Goal: Information Seeking & Learning: Learn about a topic

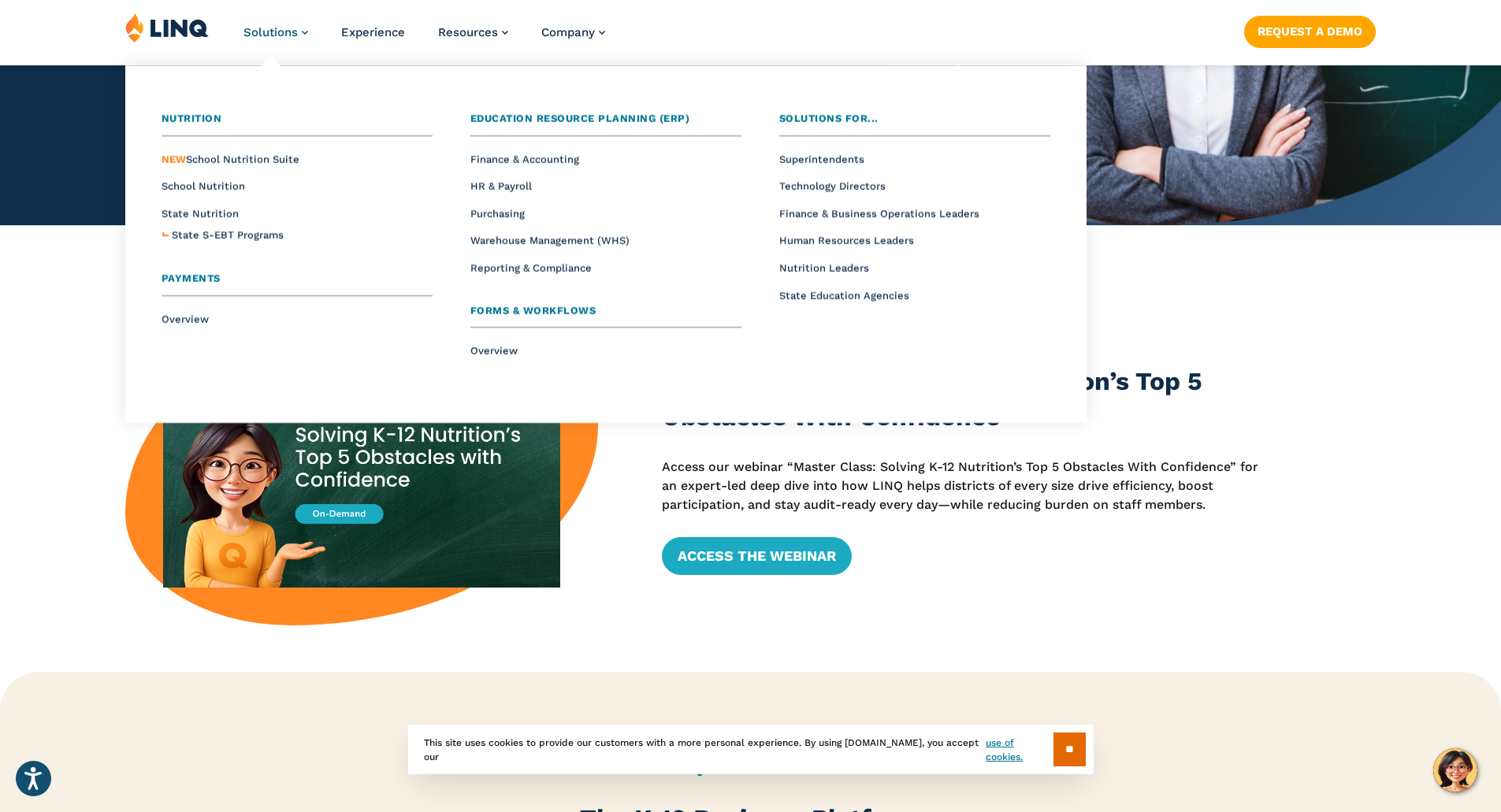
click at [303, 31] on link "Solutions" at bounding box center [275, 32] width 65 height 14
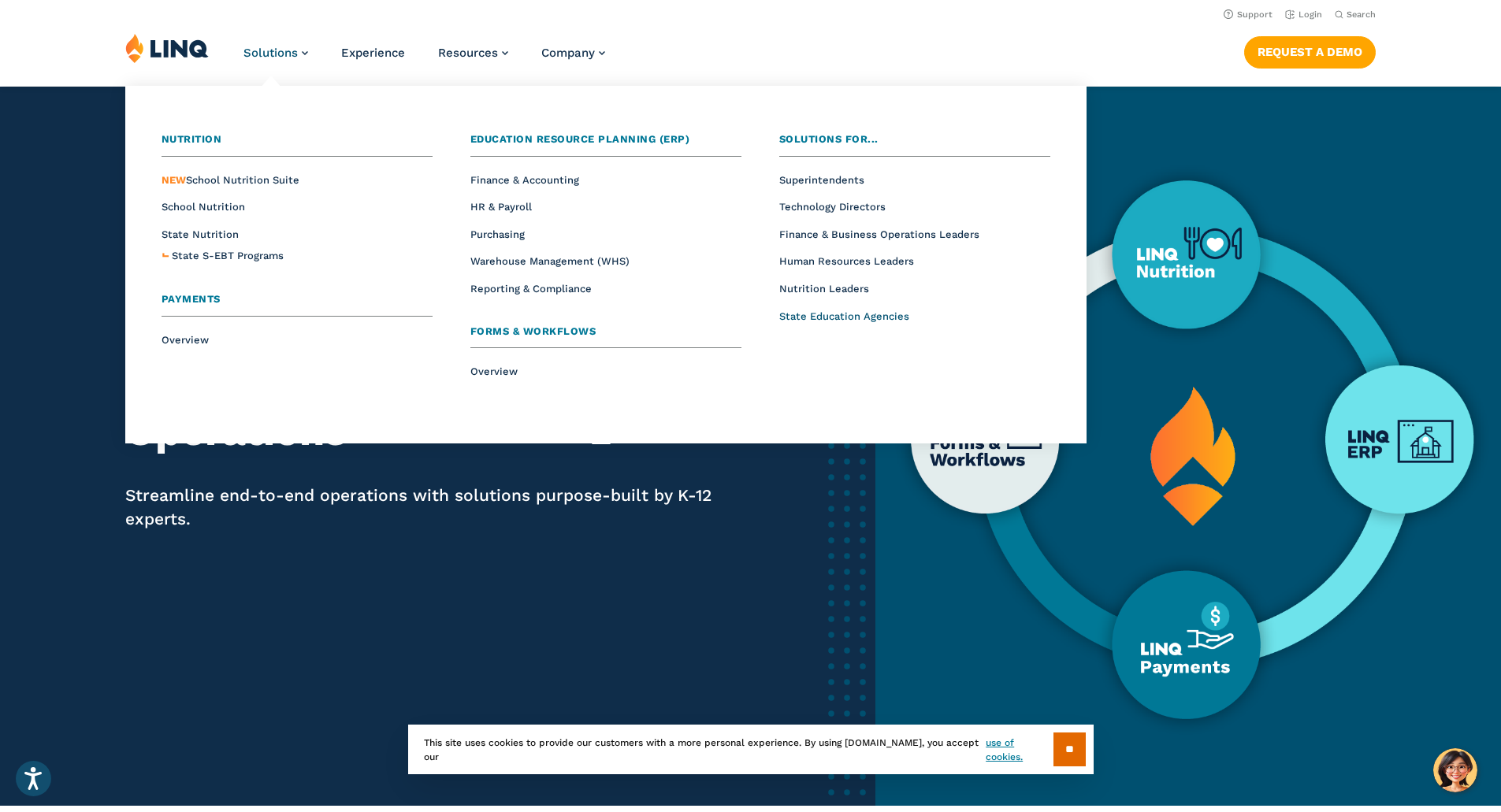
click at [818, 321] on span "State Education Agencies" at bounding box center [844, 316] width 130 height 12
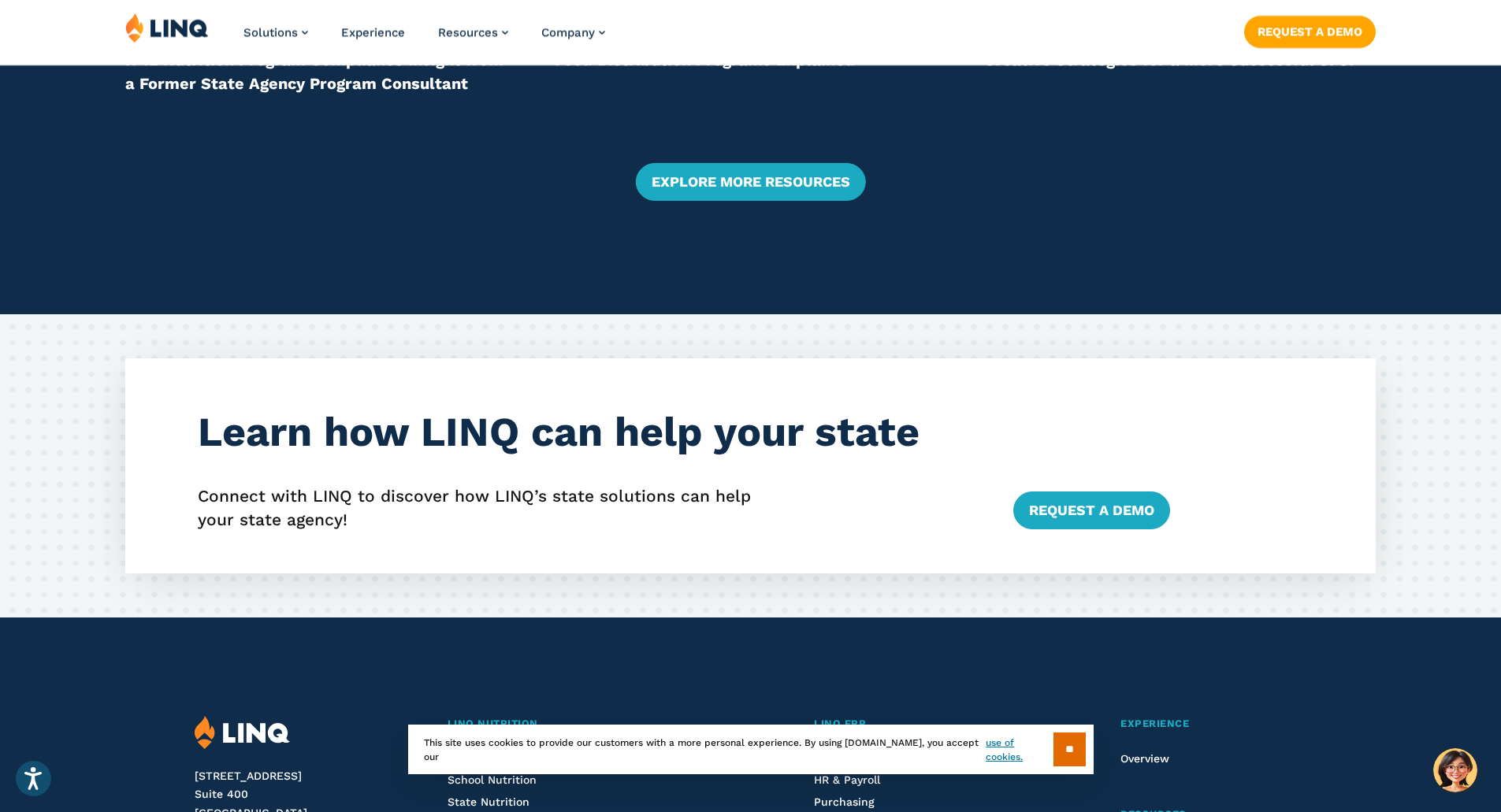
scroll to position [2992, 0]
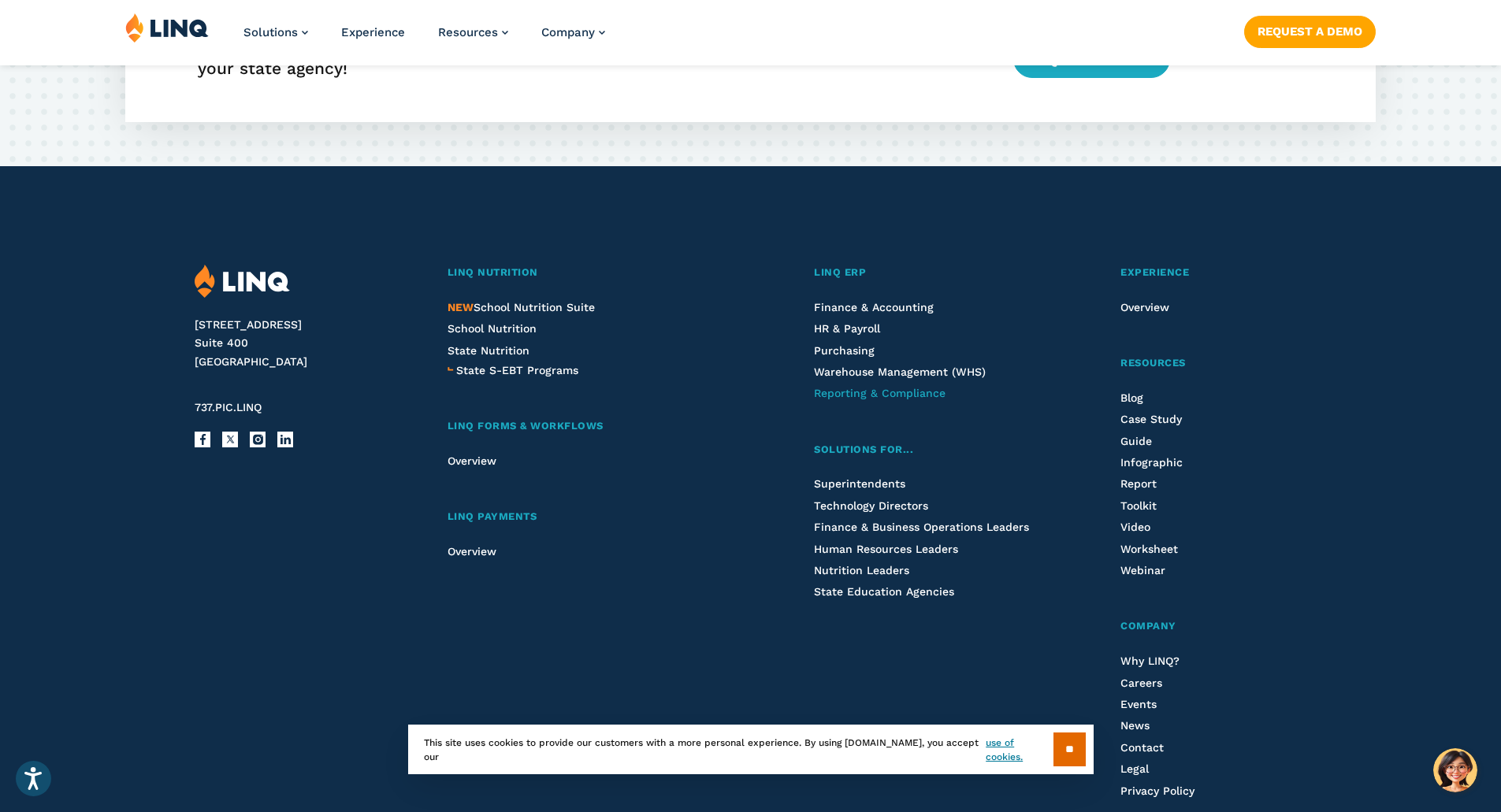
click at [862, 392] on span "Reporting & Compliance" at bounding box center [880, 393] width 131 height 13
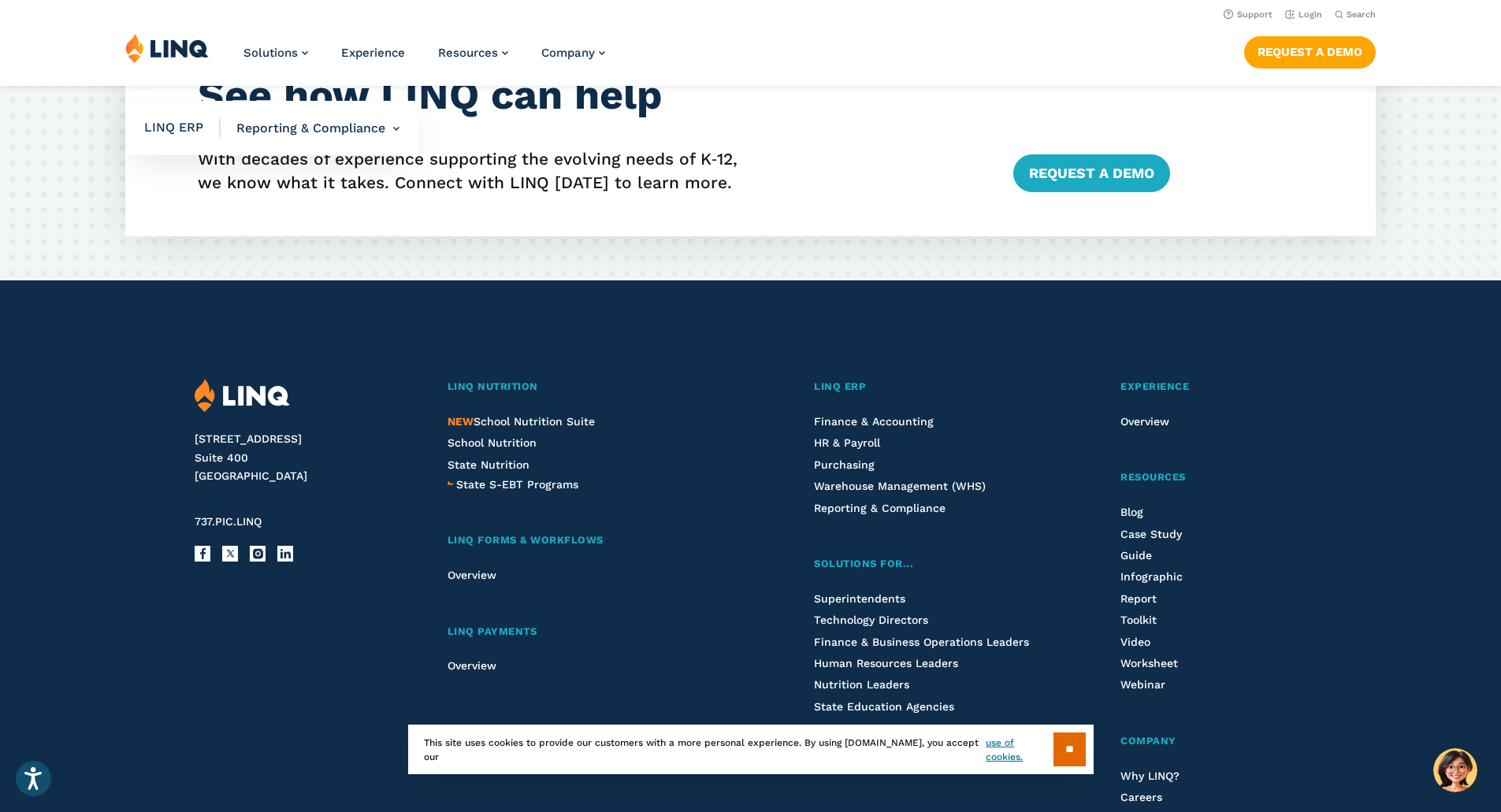
scroll to position [2972, 0]
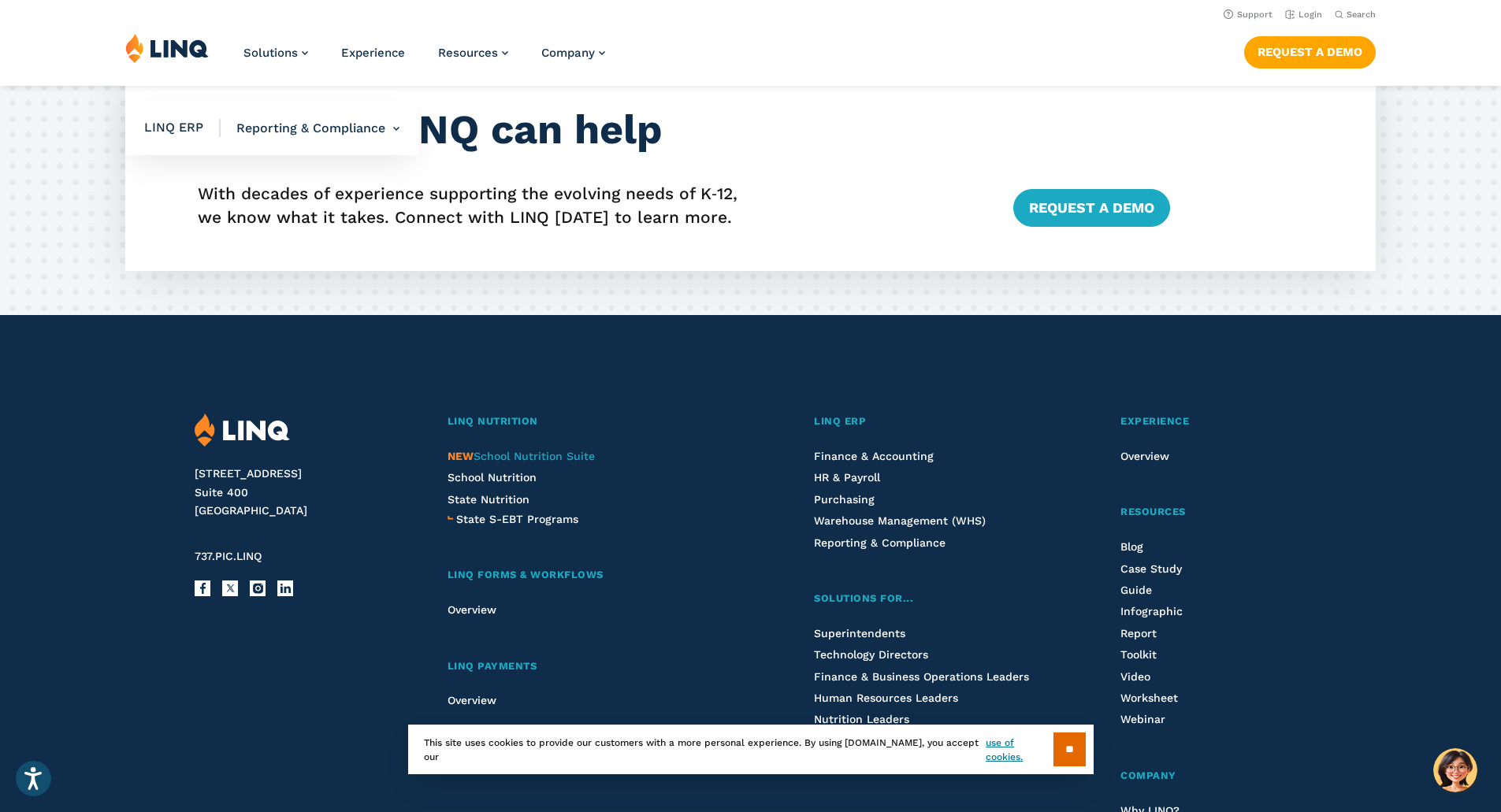
click at [516, 461] on span "NEW School Nutrition Suite" at bounding box center [521, 456] width 147 height 13
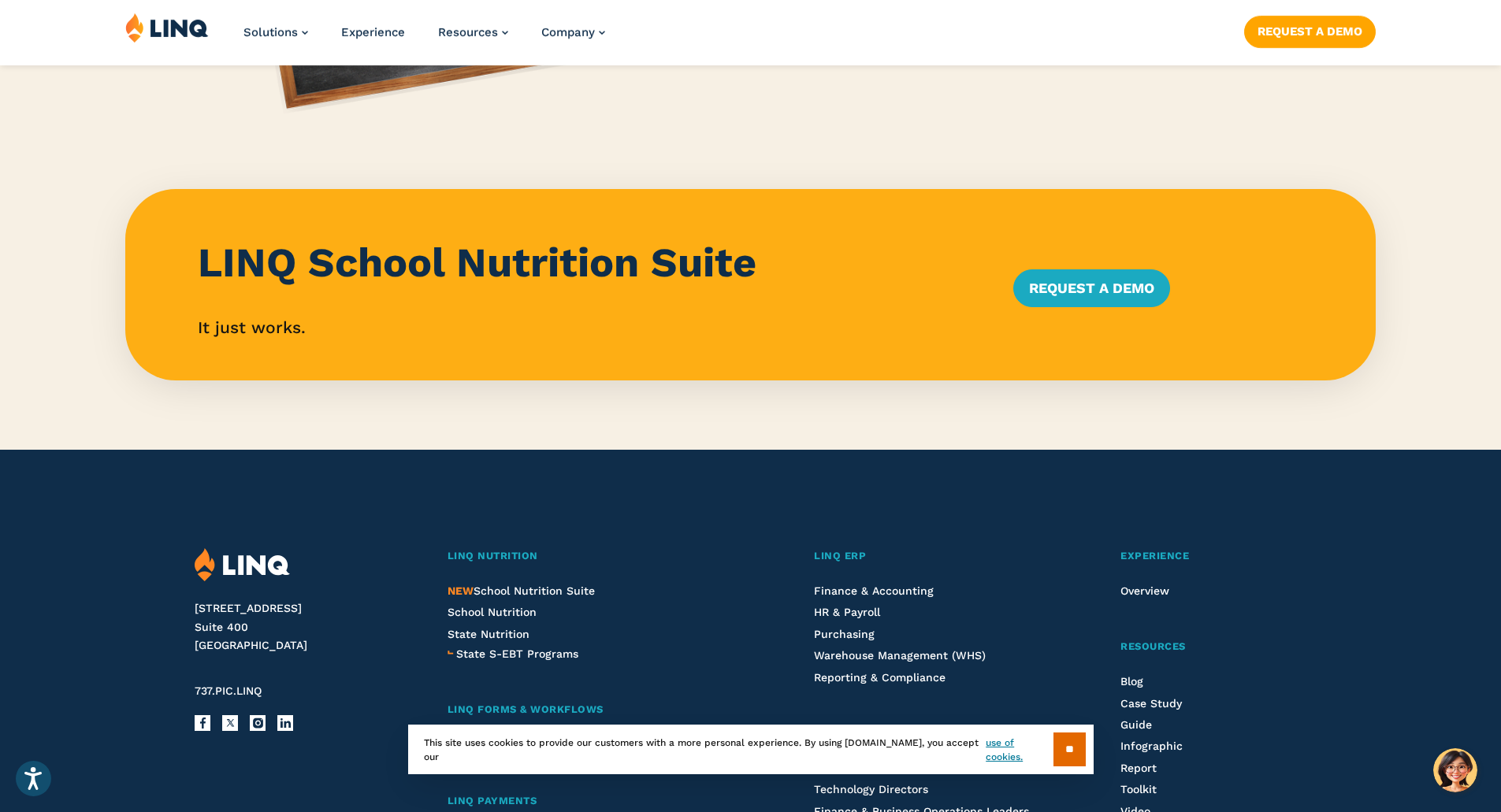
scroll to position [1811, 0]
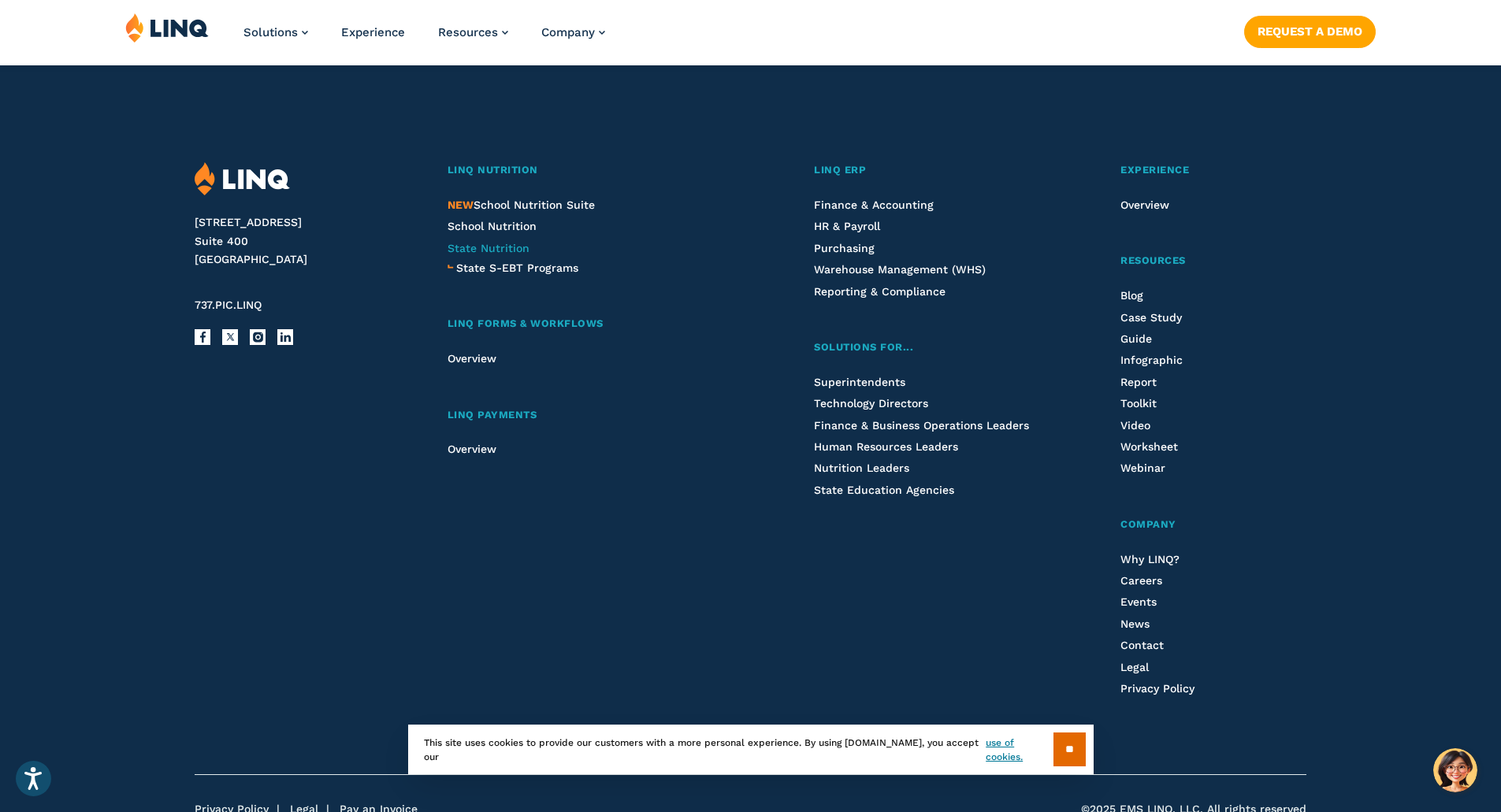
click at [491, 246] on span "State Nutrition" at bounding box center [488, 248] width 82 height 13
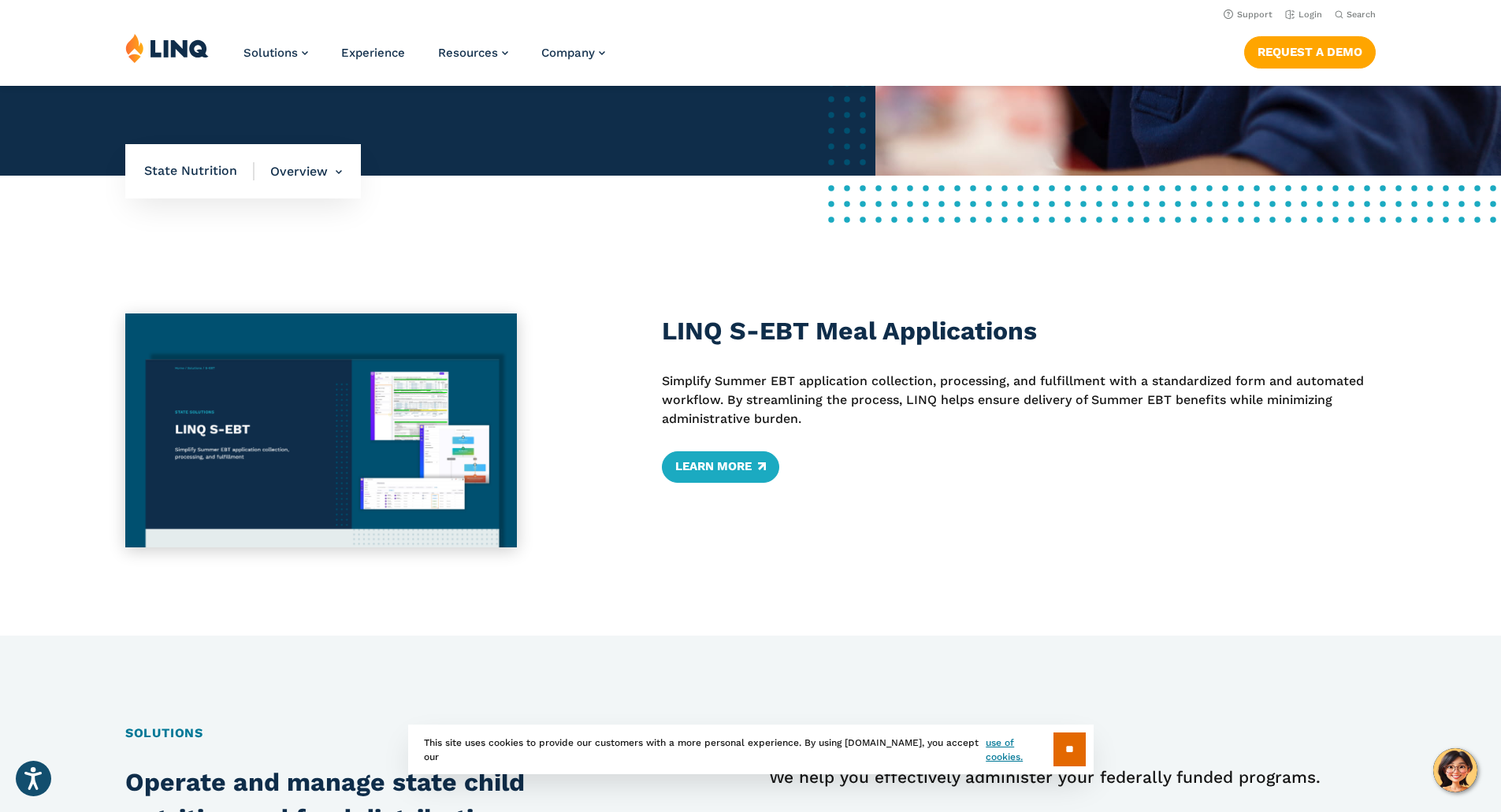
scroll to position [393, 0]
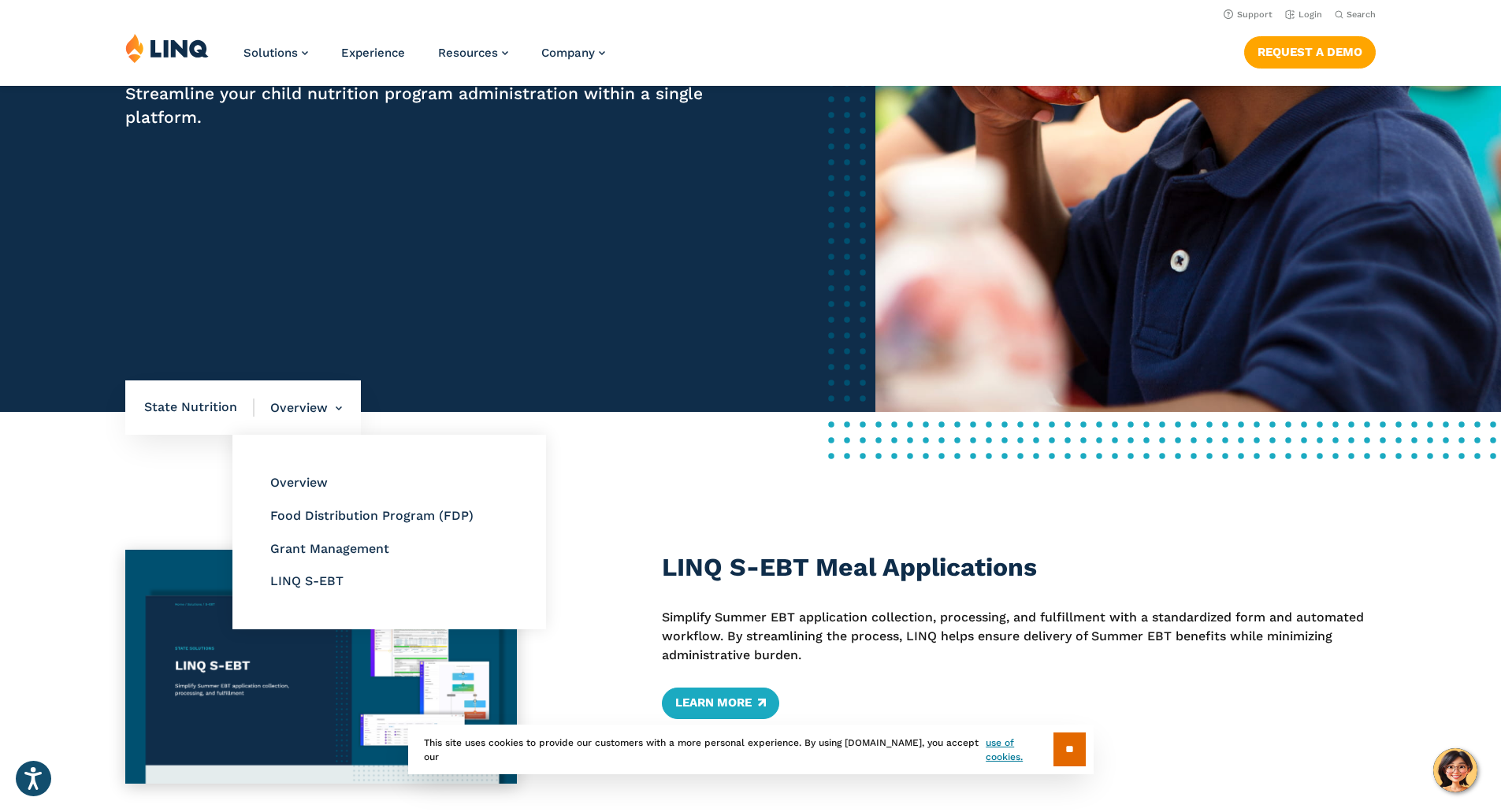
click at [317, 405] on li "Overview Overview Food Distribution Program (FDP) Grant Management LINQ S-EBT" at bounding box center [298, 408] width 87 height 55
click at [309, 483] on link "Overview" at bounding box center [298, 482] width 57 height 15
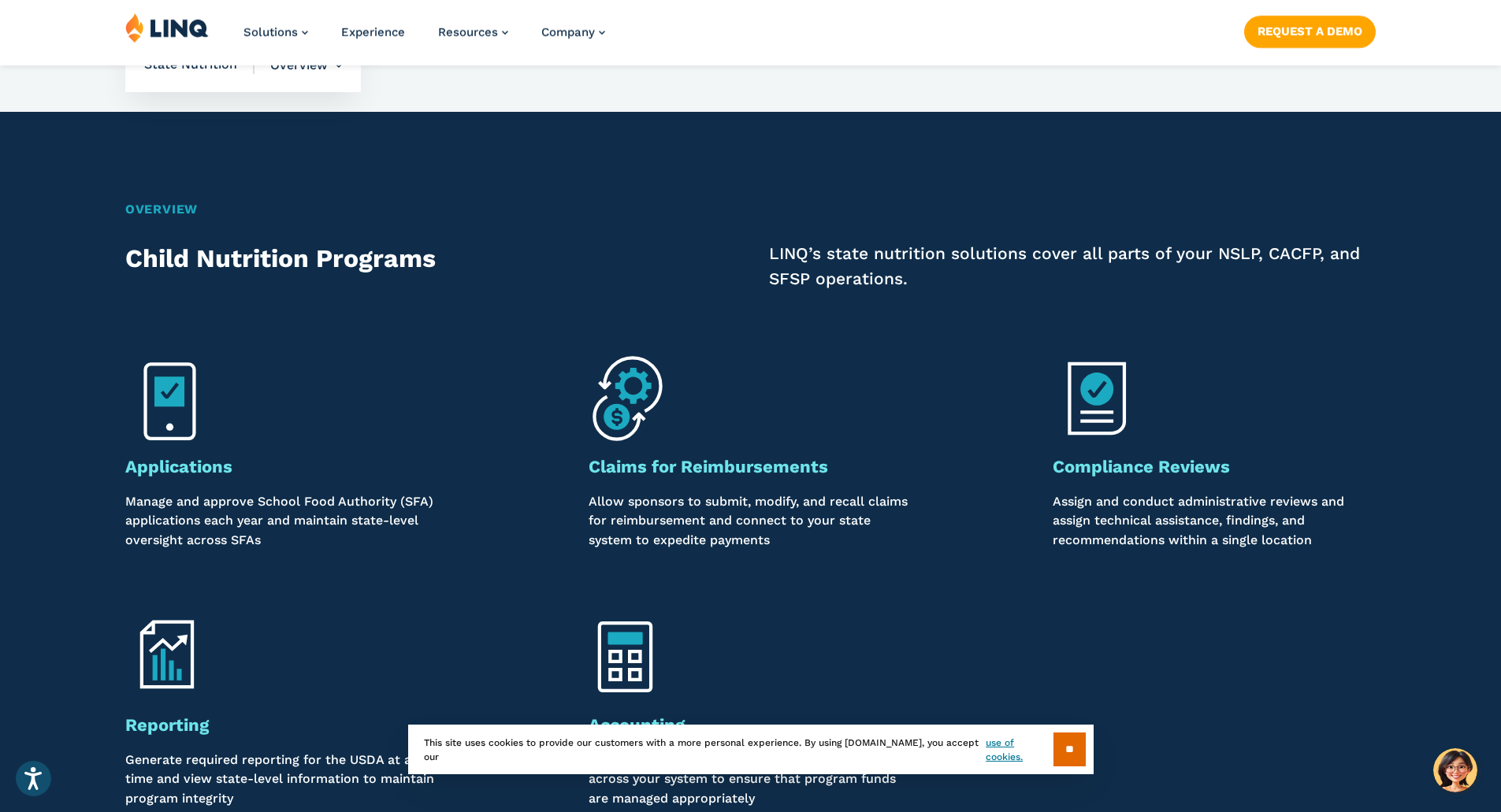
scroll to position [2441, 0]
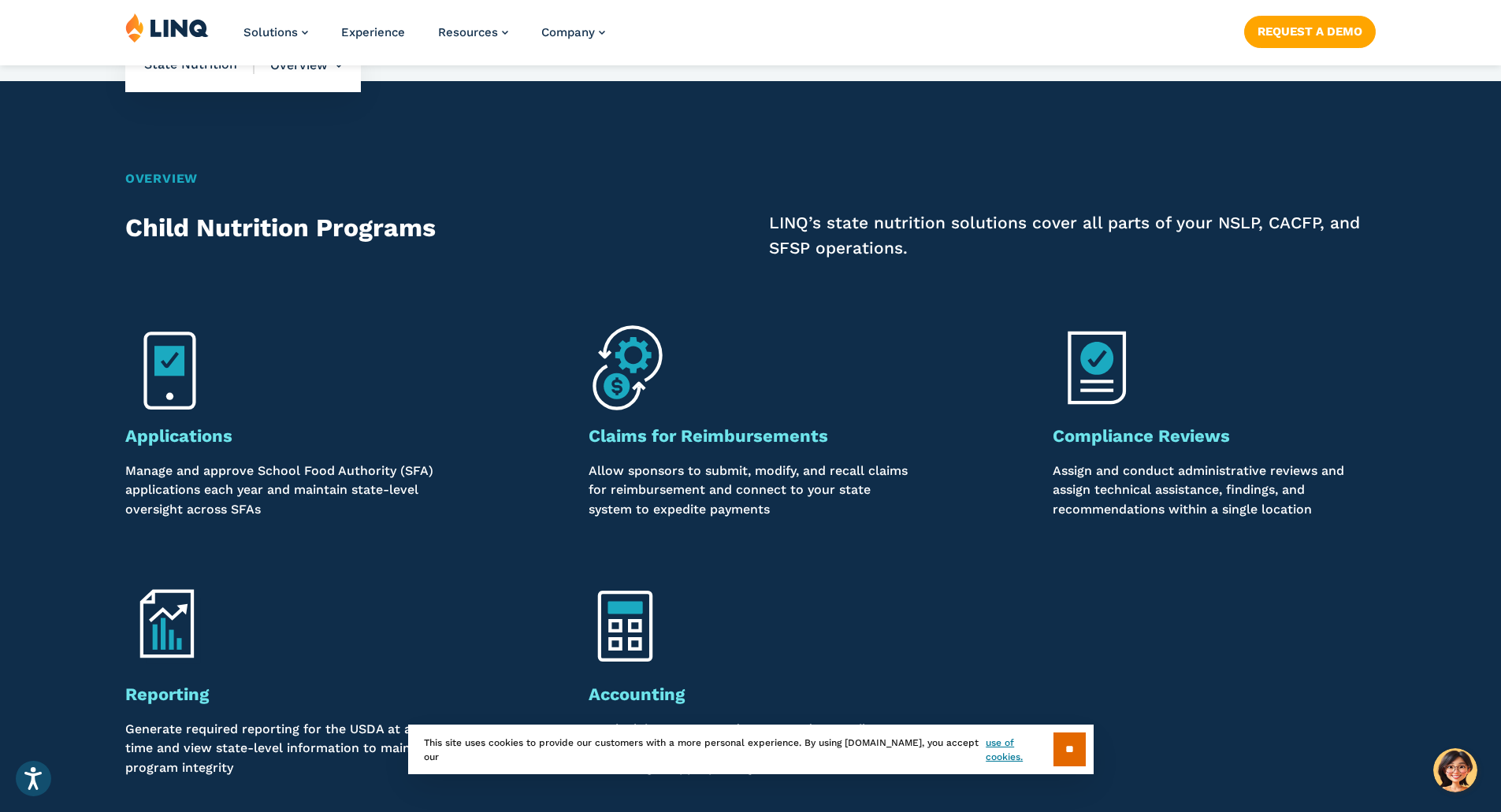
click at [1127, 442] on strong "Compliance Reviews" at bounding box center [1141, 436] width 177 height 20
click at [1096, 374] on img at bounding box center [1097, 368] width 89 height 89
click at [1223, 500] on p "Assign and conduct administrative reviews and assign technical assistance, find…" at bounding box center [1214, 490] width 323 height 57
click at [1138, 479] on p "Assign and conduct administrative reviews and assign technical assistance, find…" at bounding box center [1214, 490] width 323 height 57
click at [1123, 403] on img at bounding box center [1097, 368] width 89 height 89
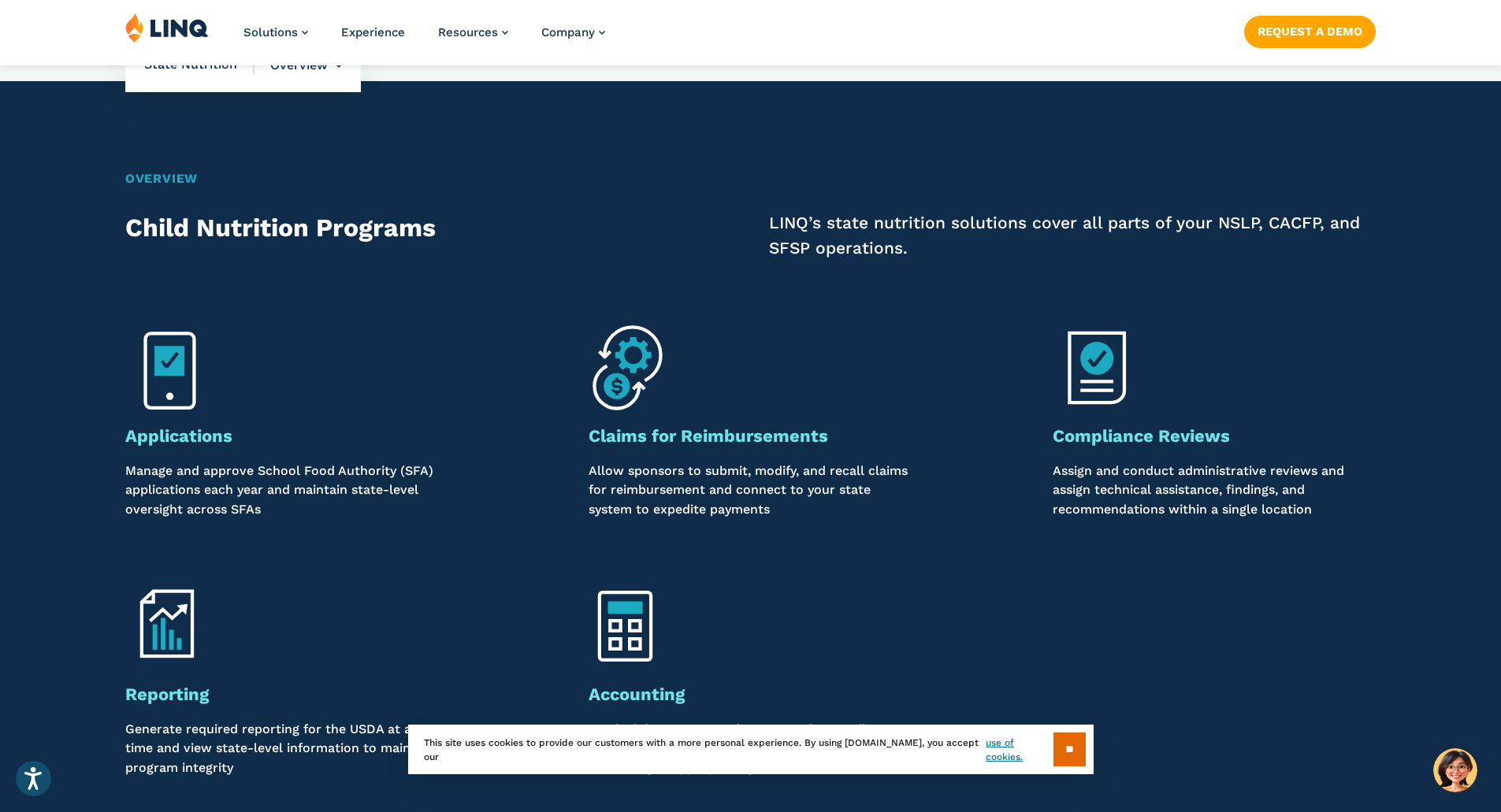
click at [1106, 377] on img at bounding box center [1097, 368] width 89 height 89
click at [1074, 378] on img at bounding box center [1097, 368] width 89 height 89
click at [1110, 349] on img at bounding box center [1097, 368] width 89 height 89
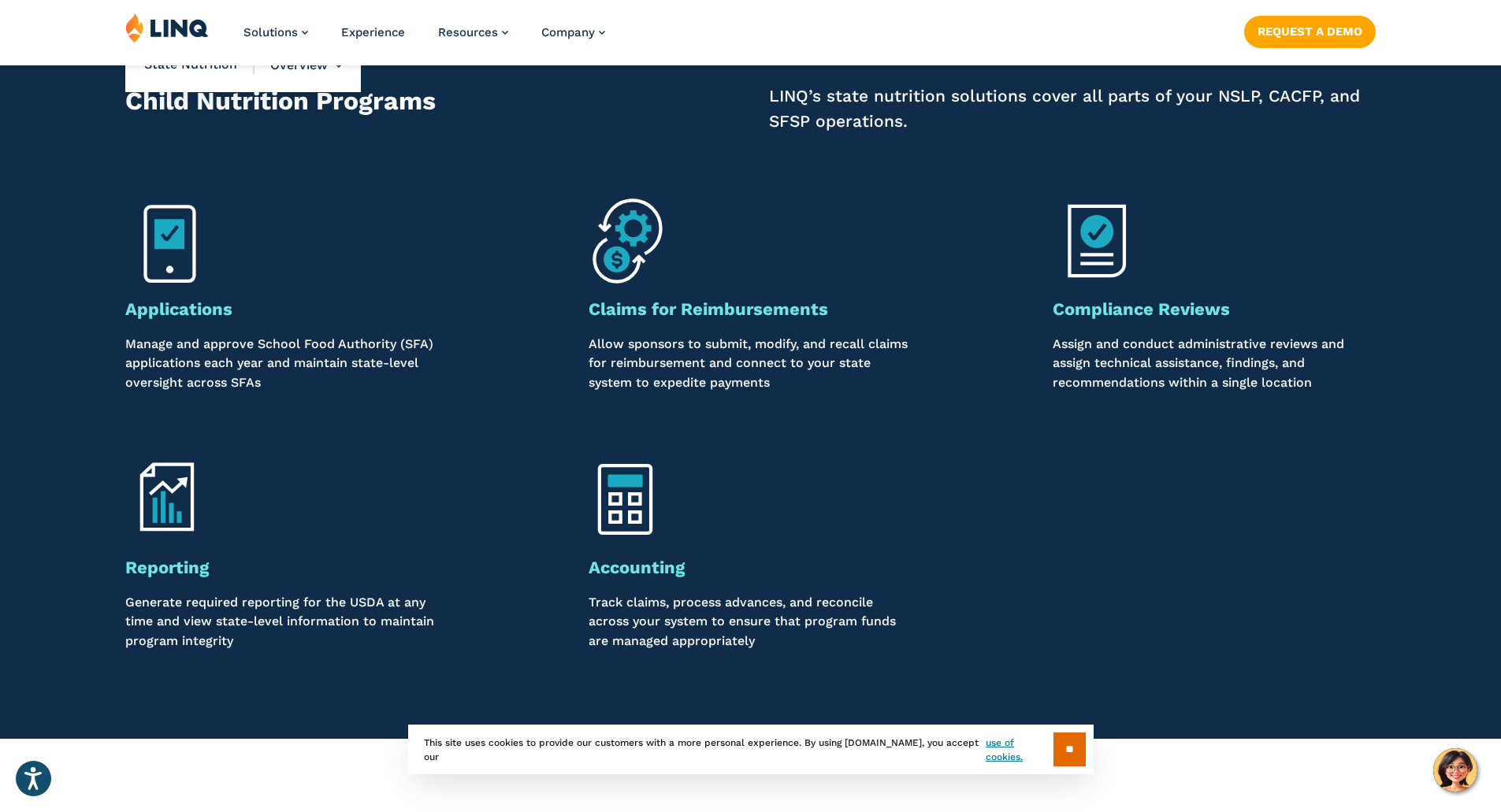
scroll to position [2599, 0]
